Goal: Obtain resource: Download file/media

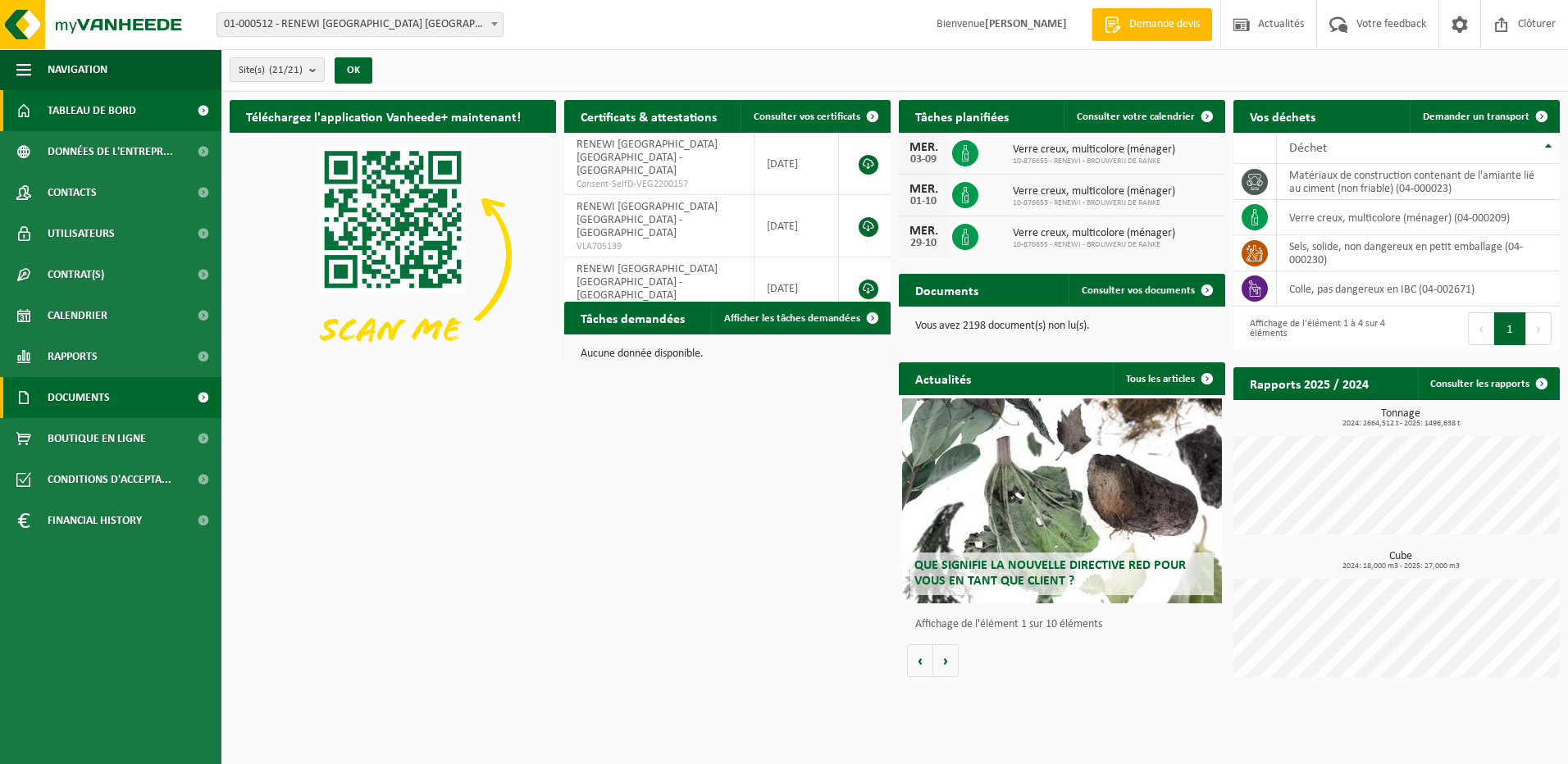
click at [100, 402] on span "Documents" at bounding box center [78, 397] width 62 height 41
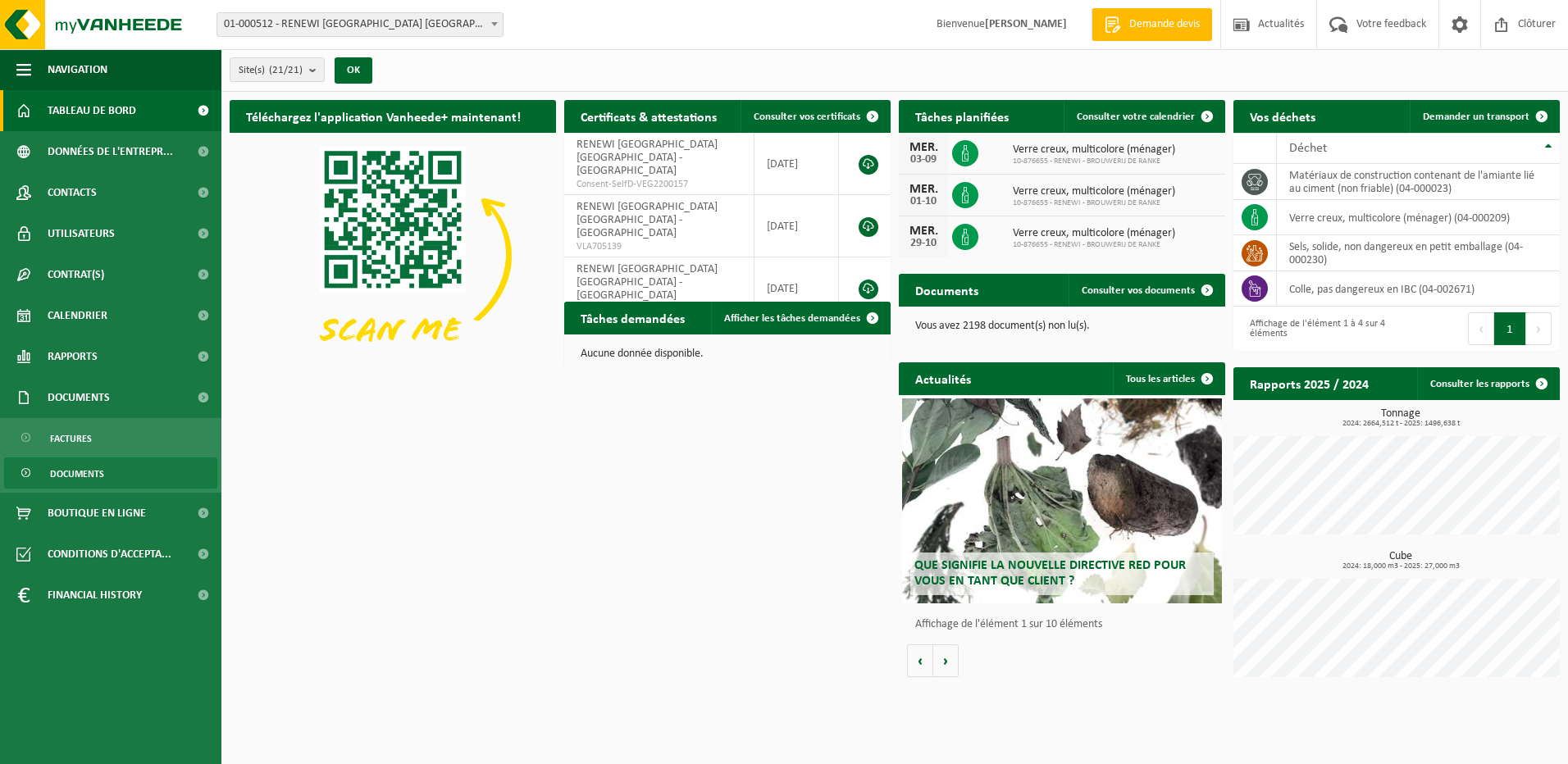
click at [81, 474] on span "Documents" at bounding box center [77, 474] width 54 height 31
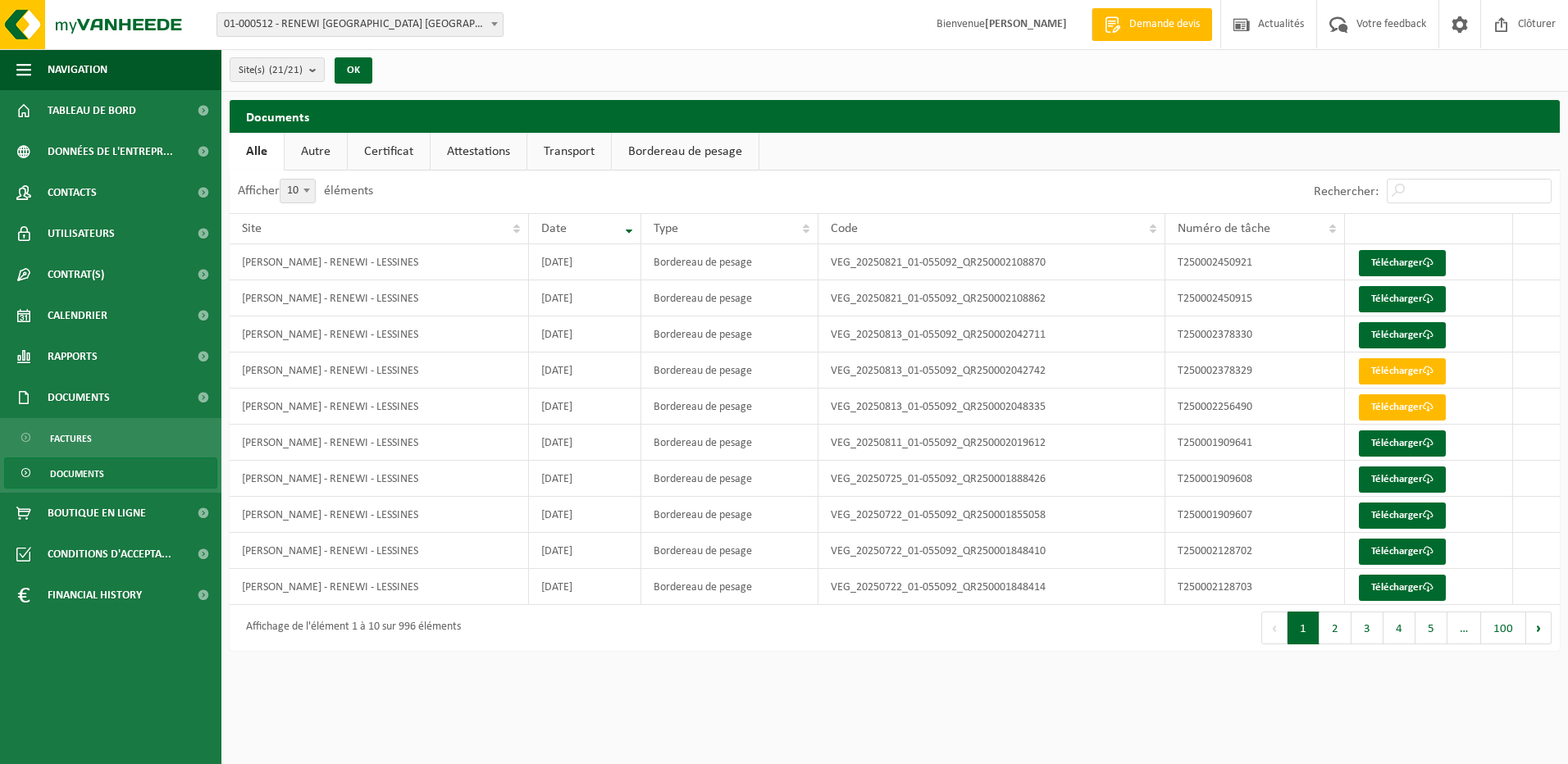
click at [469, 152] on link "Attestations" at bounding box center [479, 151] width 96 height 37
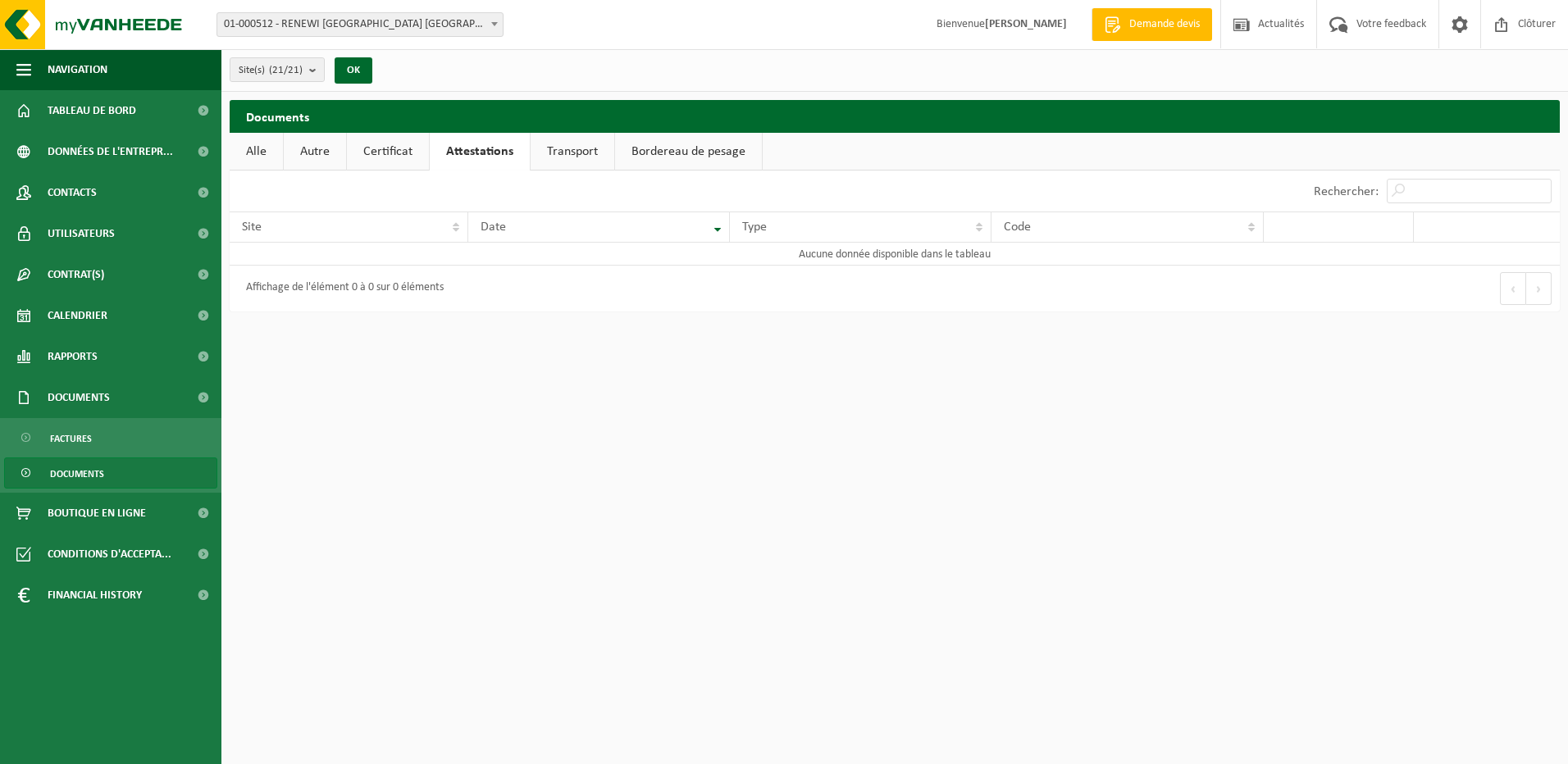
click at [696, 150] on link "Bordereau de pesage" at bounding box center [689, 151] width 146 height 37
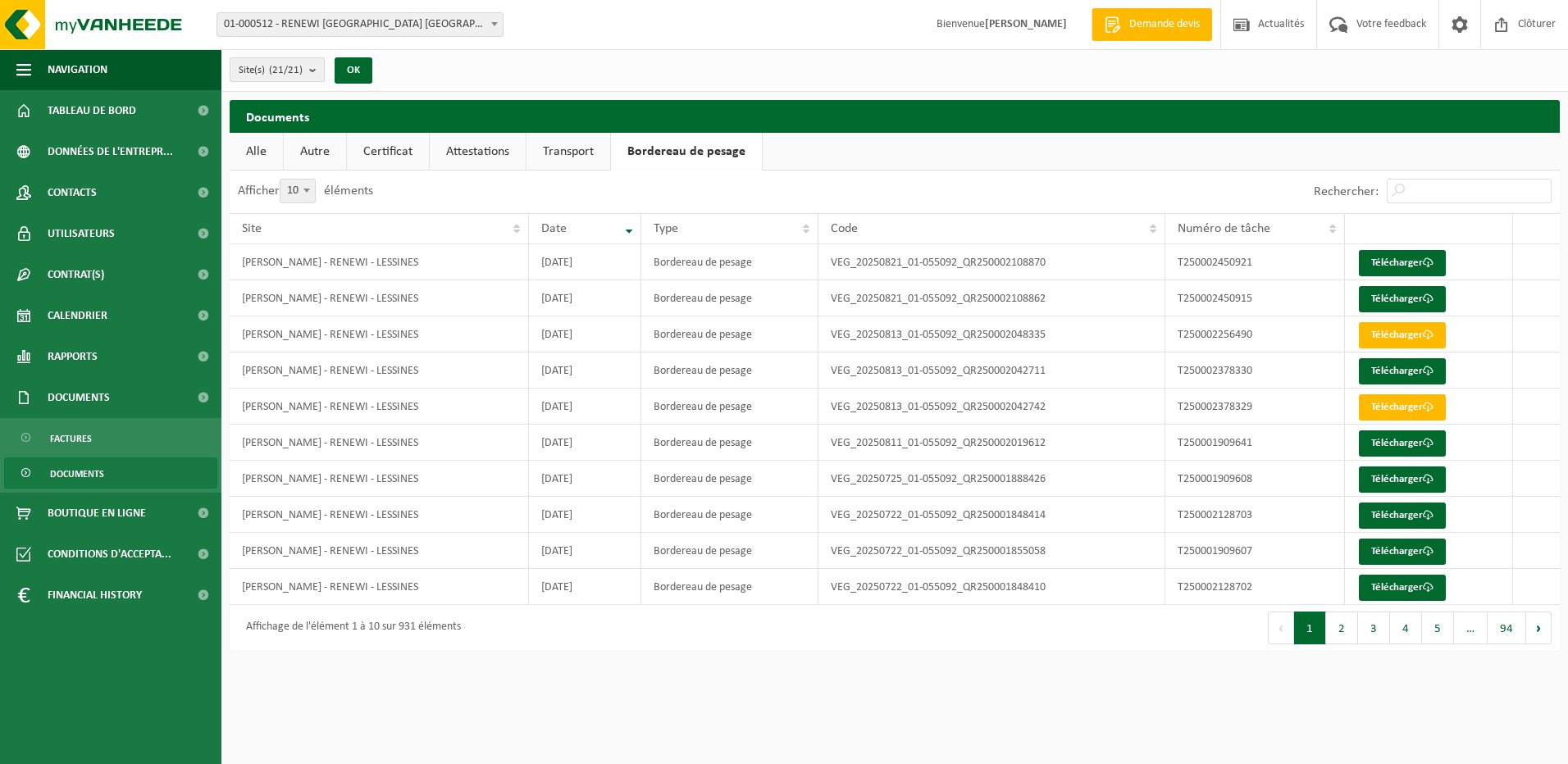
click at [314, 76] on b "submit" at bounding box center [316, 70] width 15 height 23
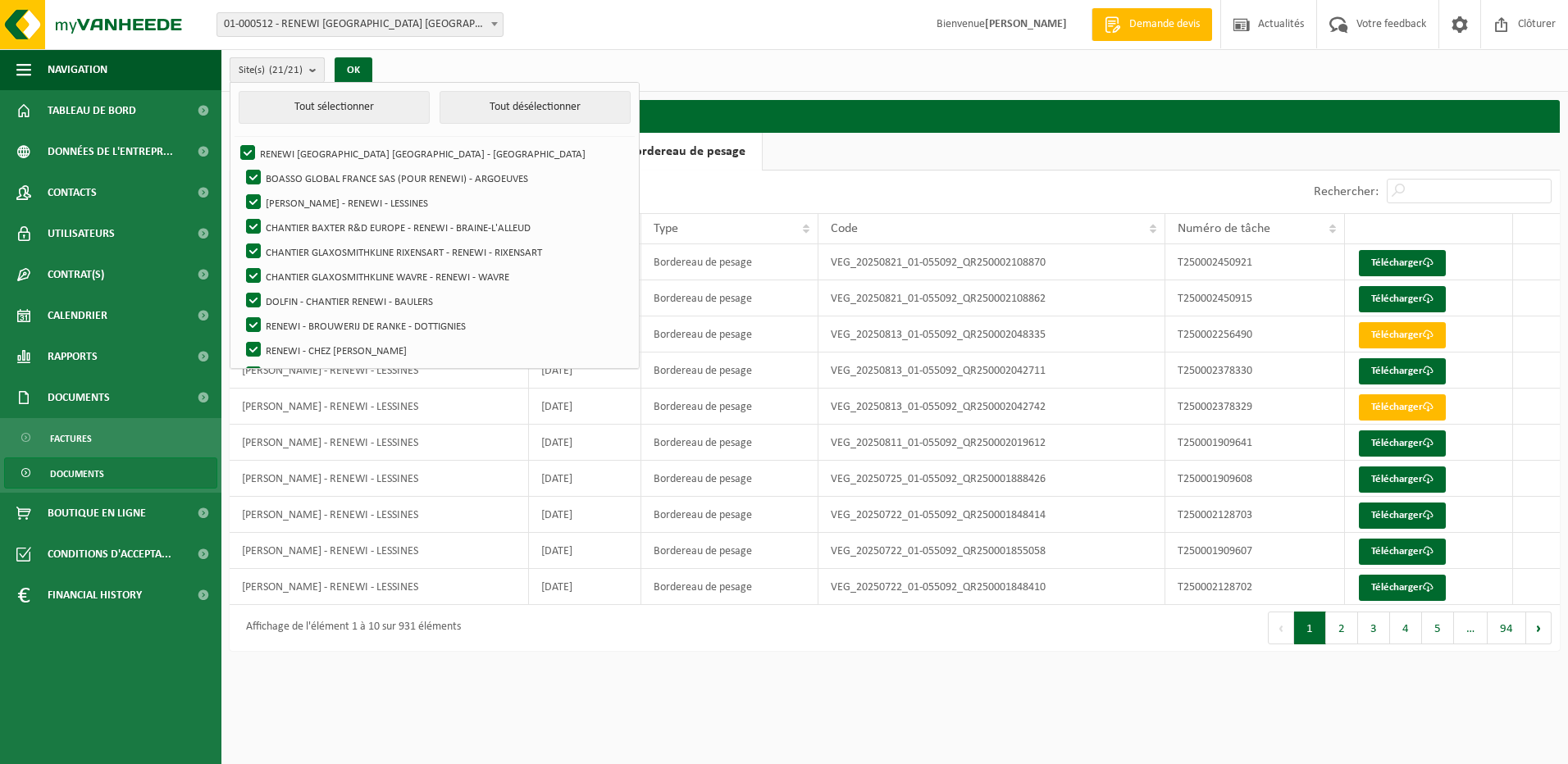
click at [314, 76] on b "submit" at bounding box center [316, 70] width 15 height 24
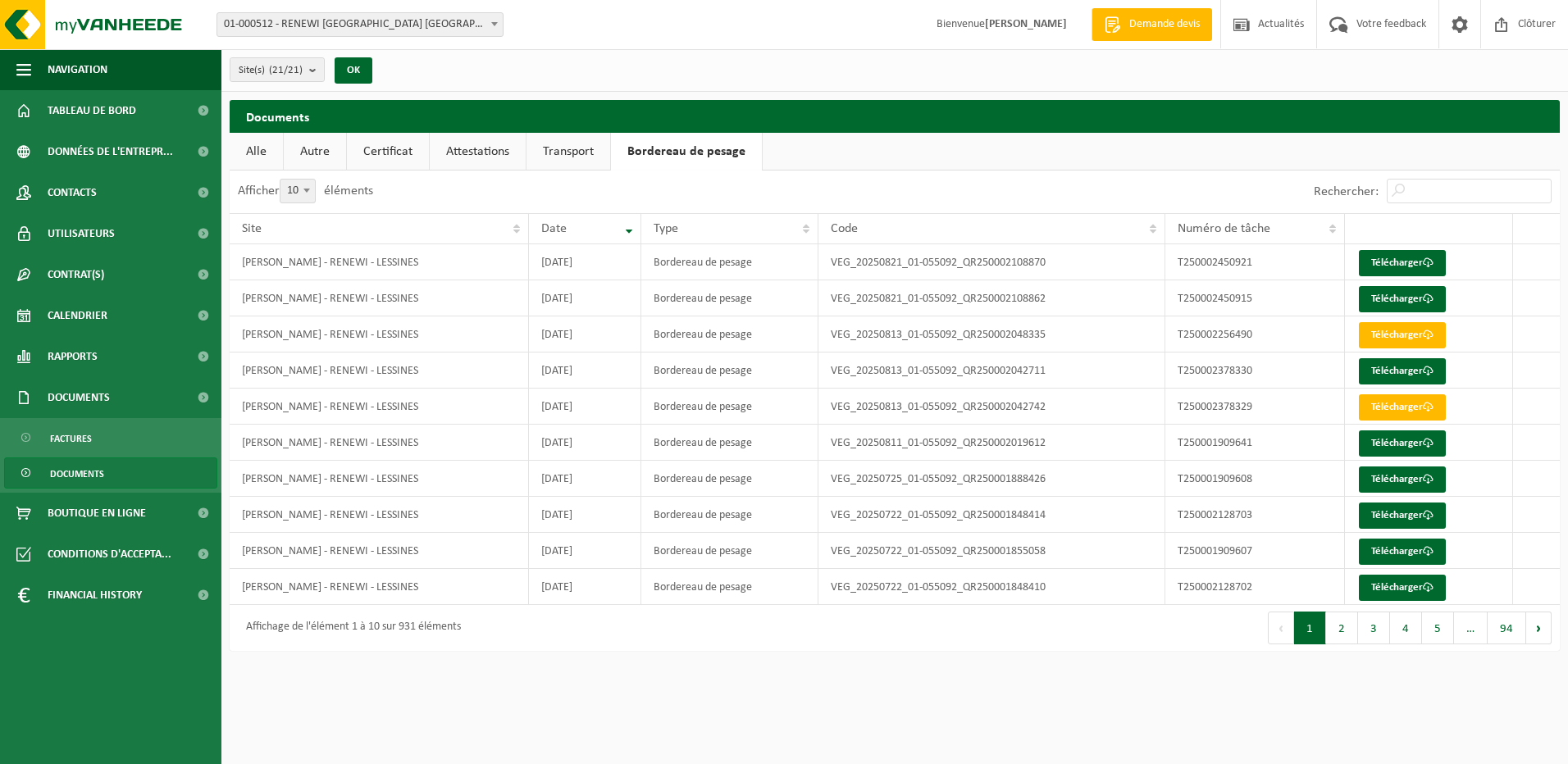
click at [336, 19] on span "01-000512 - RENEWI [GEOGRAPHIC_DATA] [GEOGRAPHIC_DATA] - [GEOGRAPHIC_DATA]" at bounding box center [359, 24] width 285 height 23
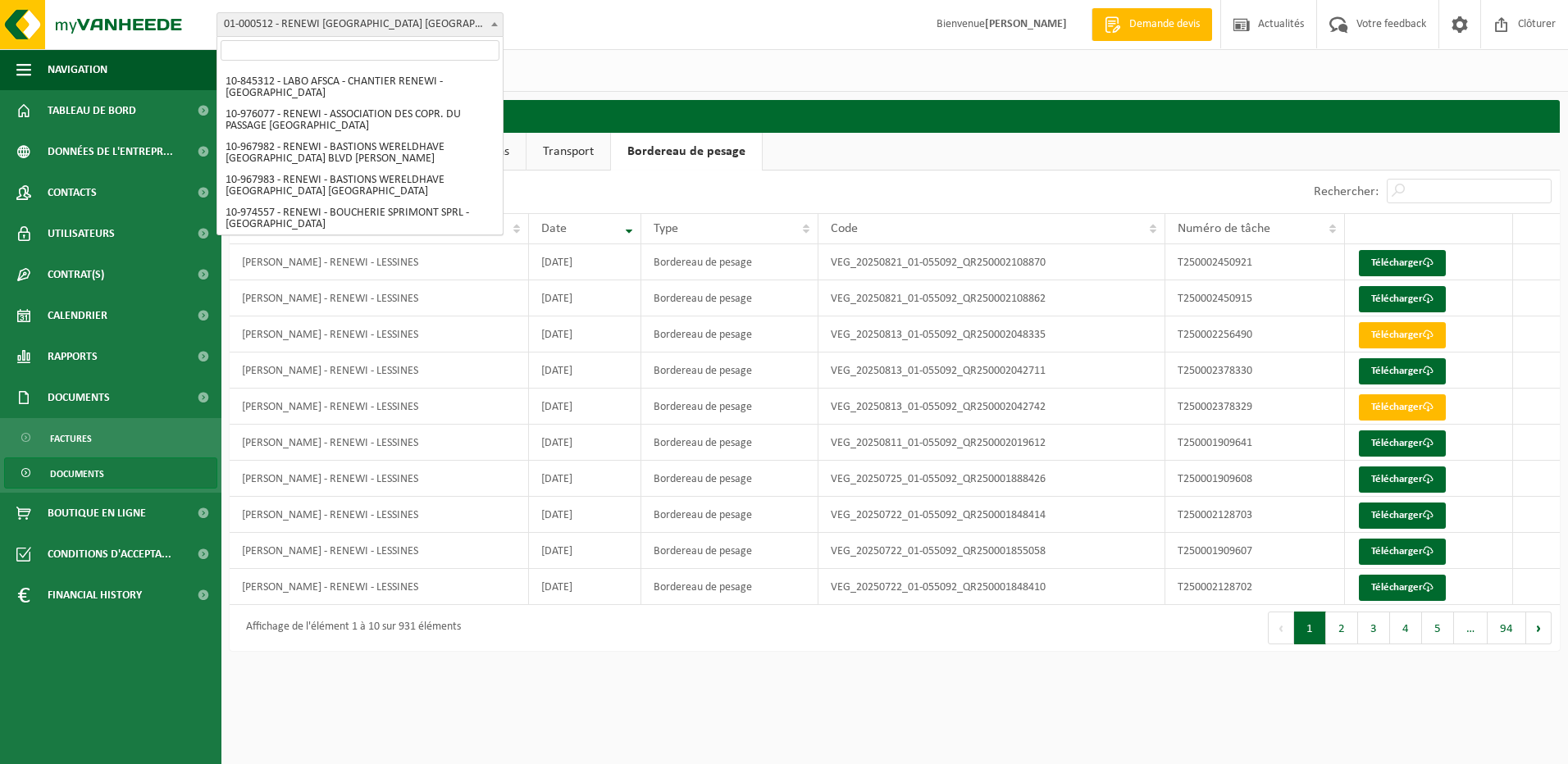
scroll to position [1065, 0]
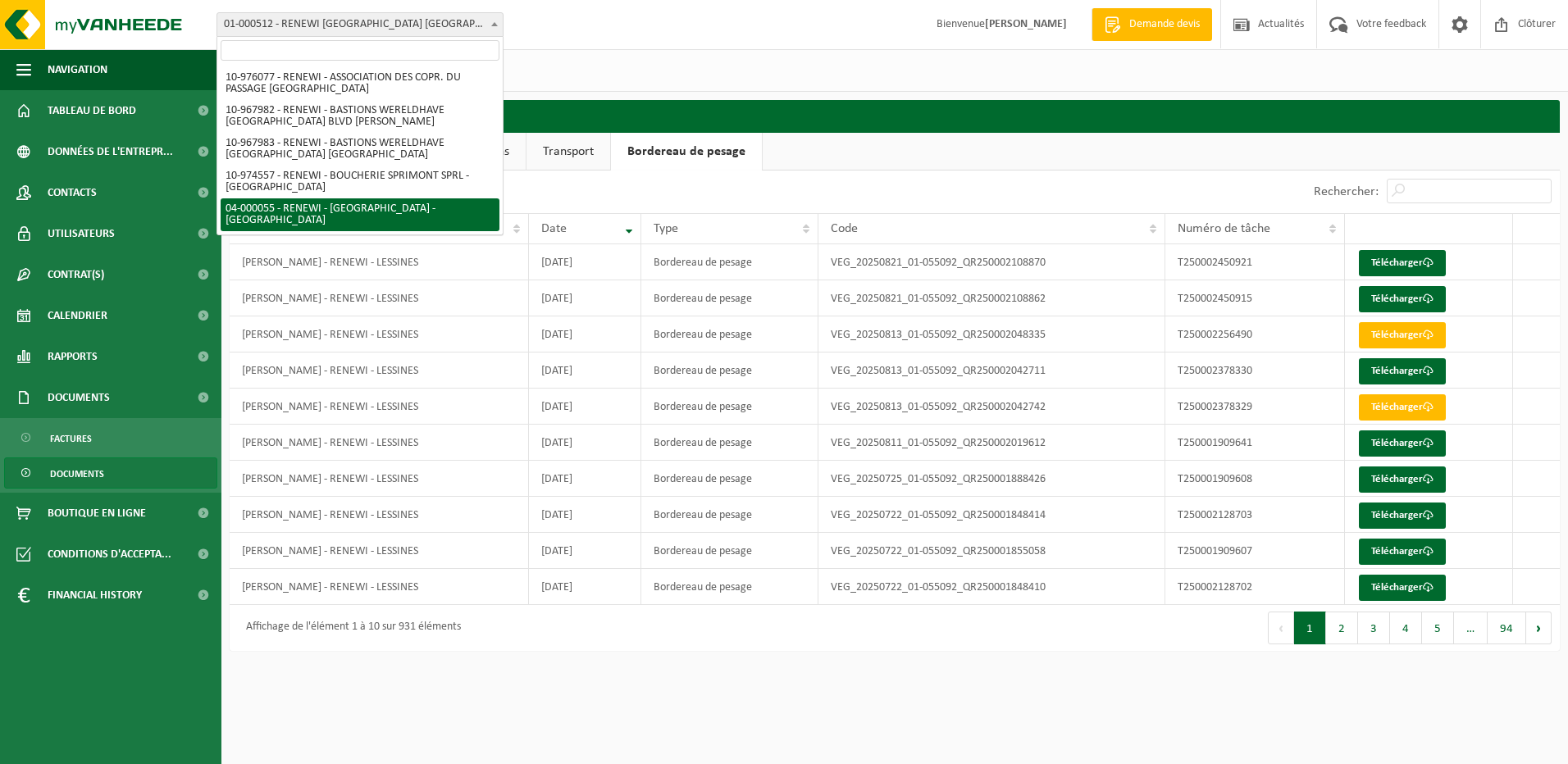
select select "2915"
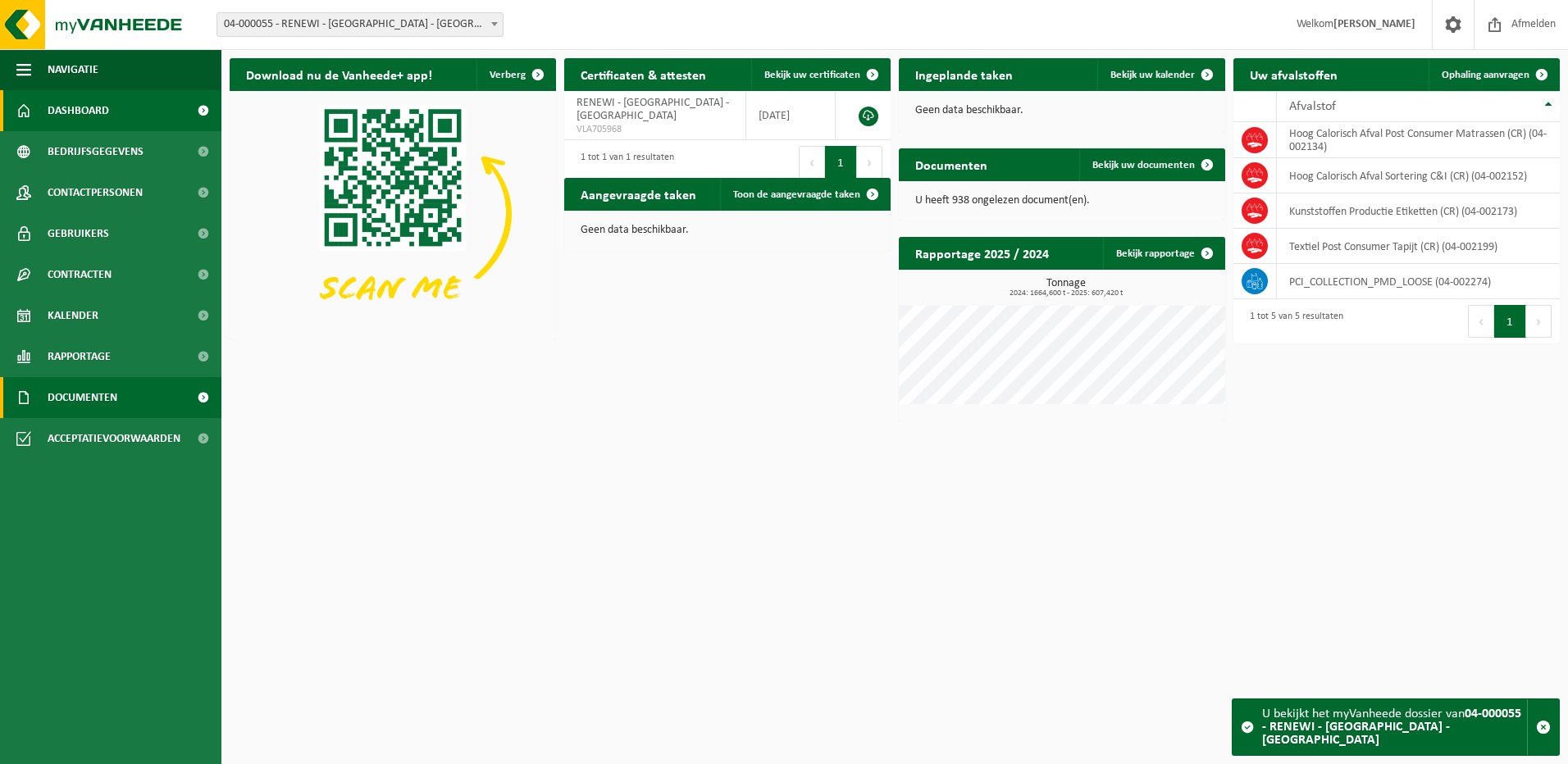
click at [82, 391] on span "Documenten" at bounding box center [83, 397] width 70 height 41
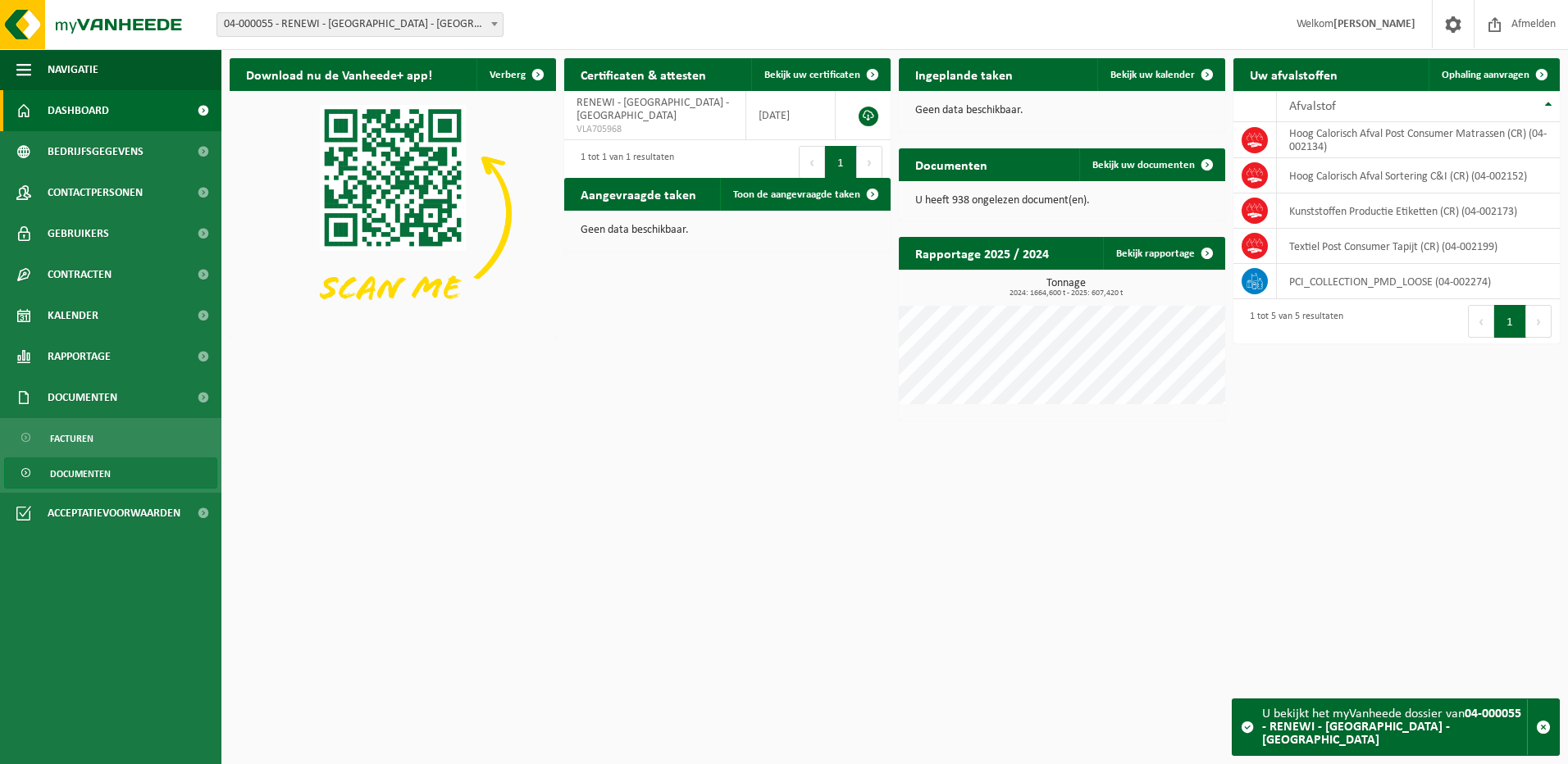
click at [76, 462] on span "Documenten" at bounding box center [80, 474] width 61 height 31
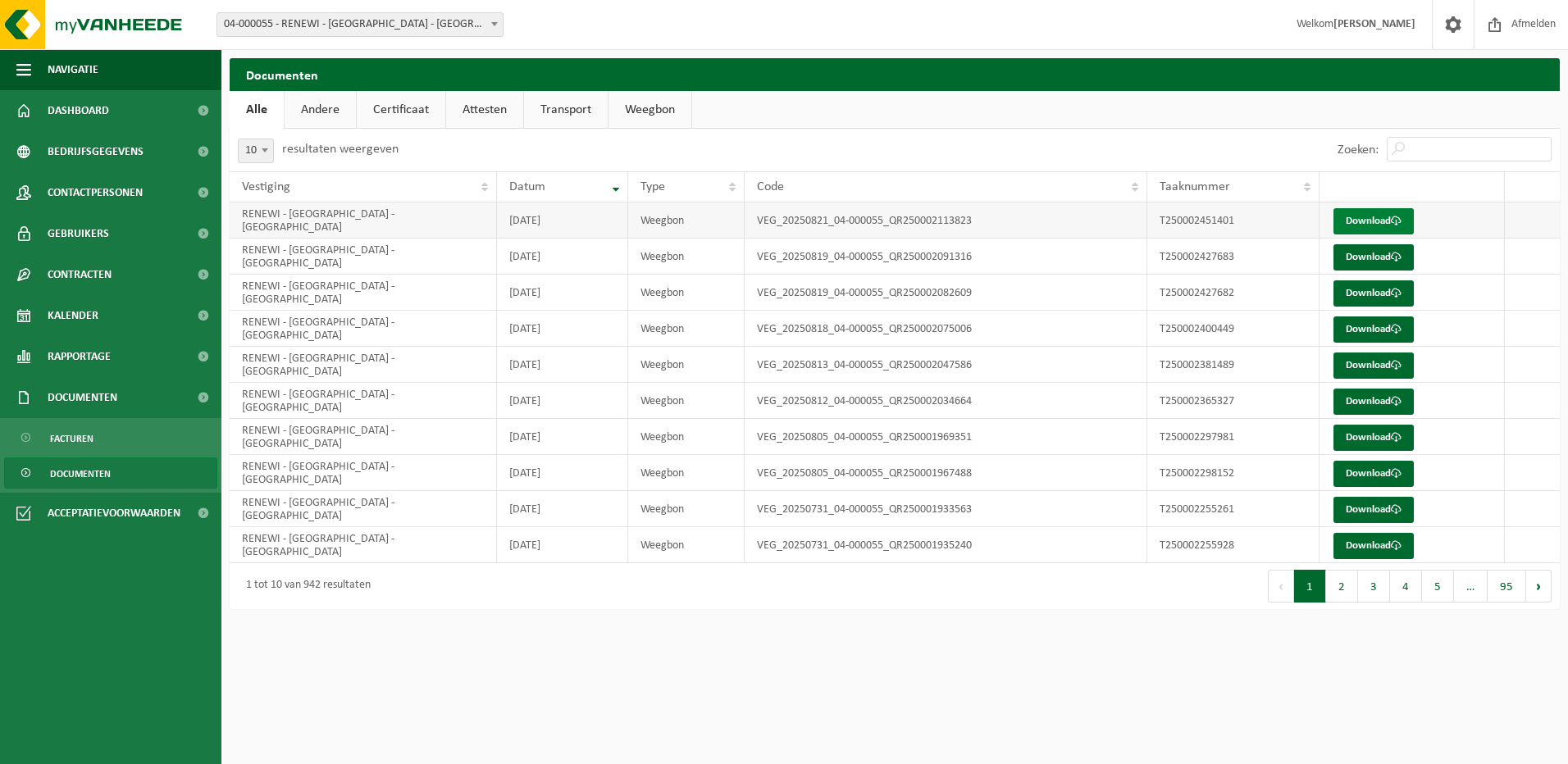
click at [1348, 228] on link "Download" at bounding box center [1374, 221] width 80 height 26
